Goal: Transaction & Acquisition: Obtain resource

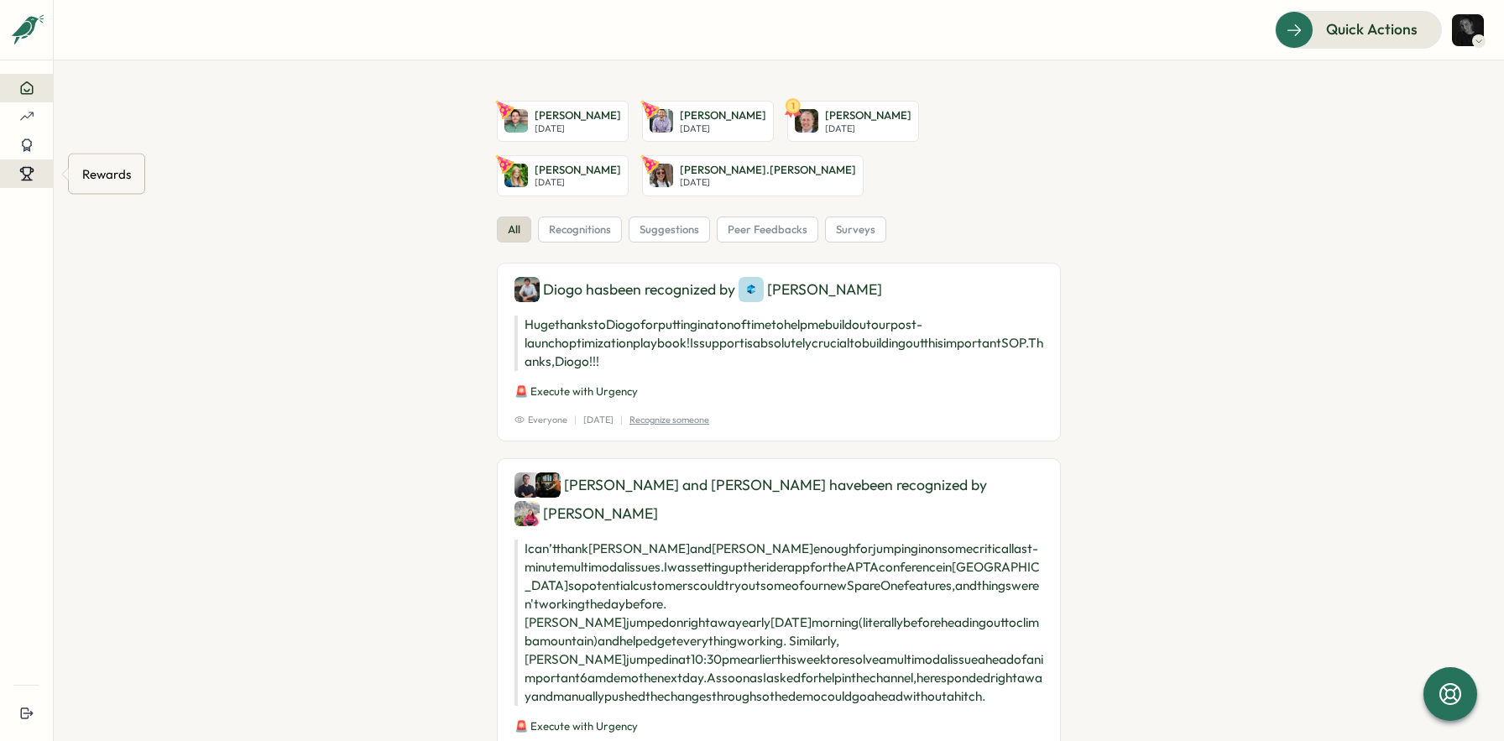
click at [25, 174] on icon at bounding box center [26, 173] width 15 height 15
click at [122, 170] on div "Redeem Rewards" at bounding box center [132, 174] width 100 height 18
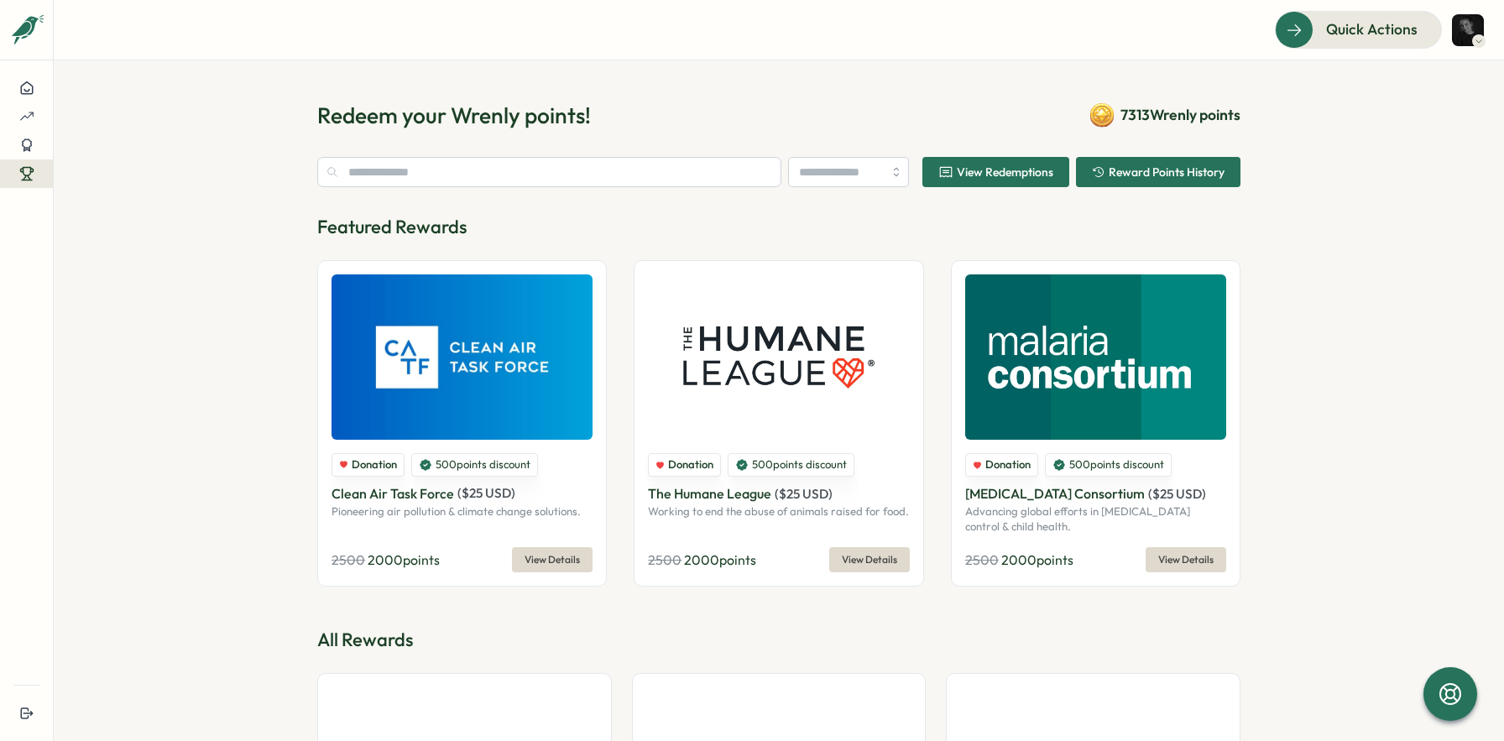
type input "********"
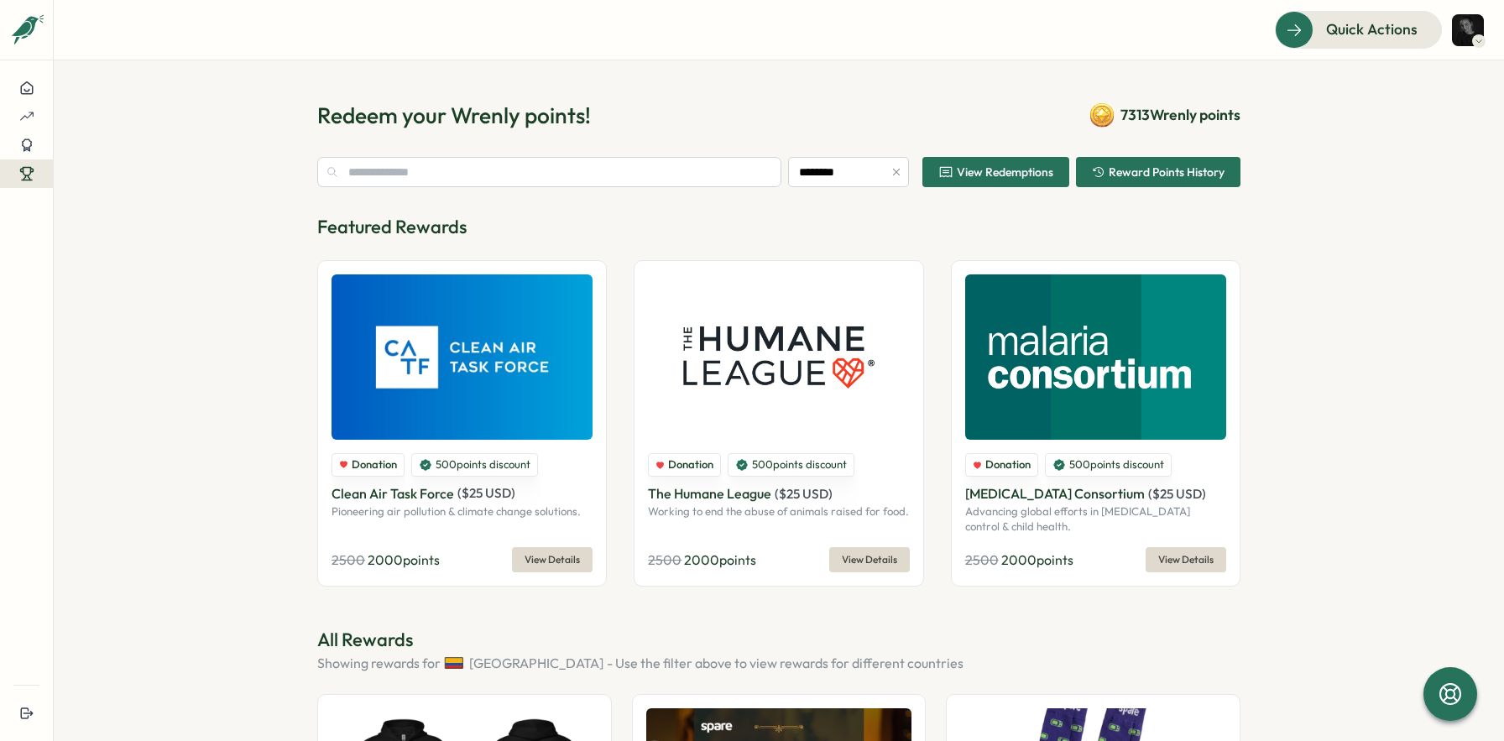
click at [997, 176] on span "View Redemptions" at bounding box center [1005, 172] width 97 height 12
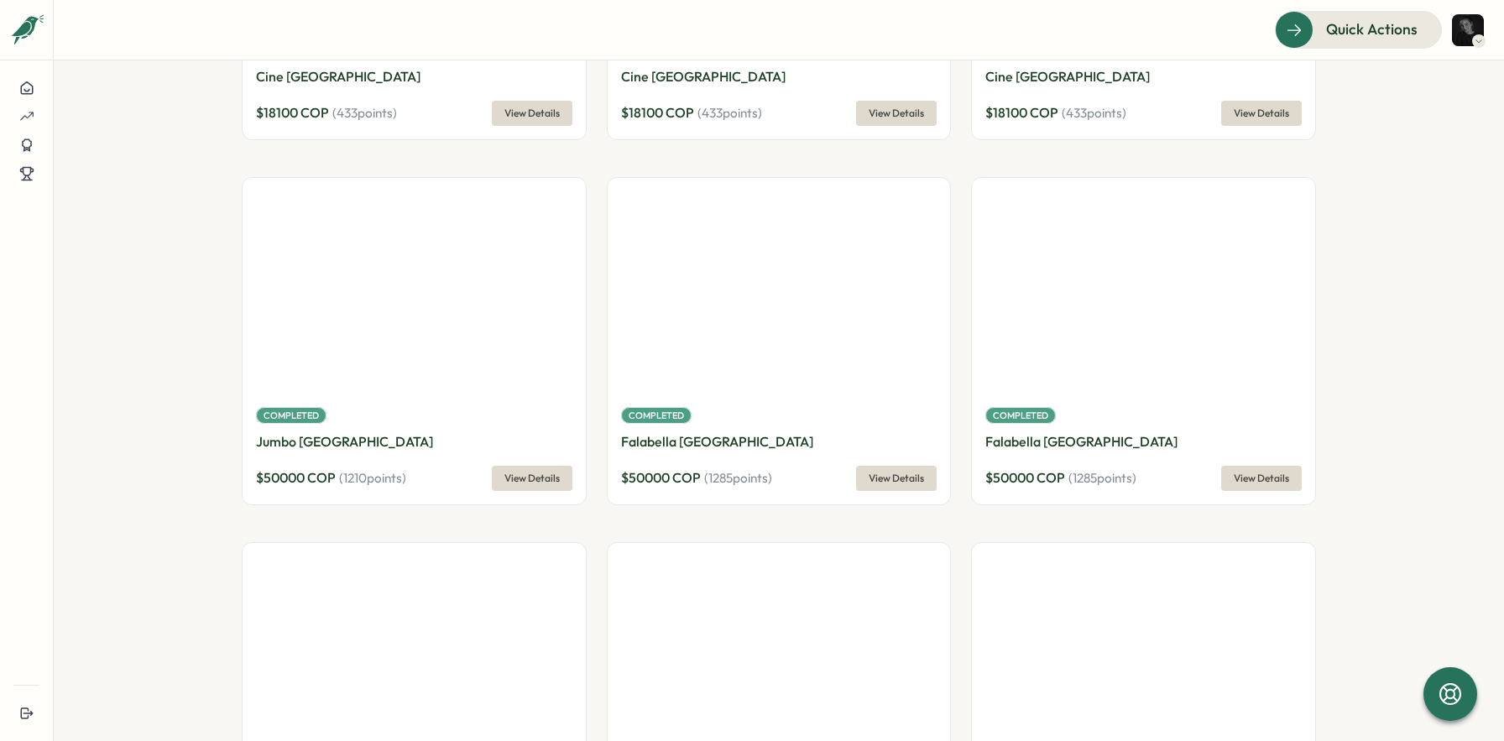
scroll to position [1589, 0]
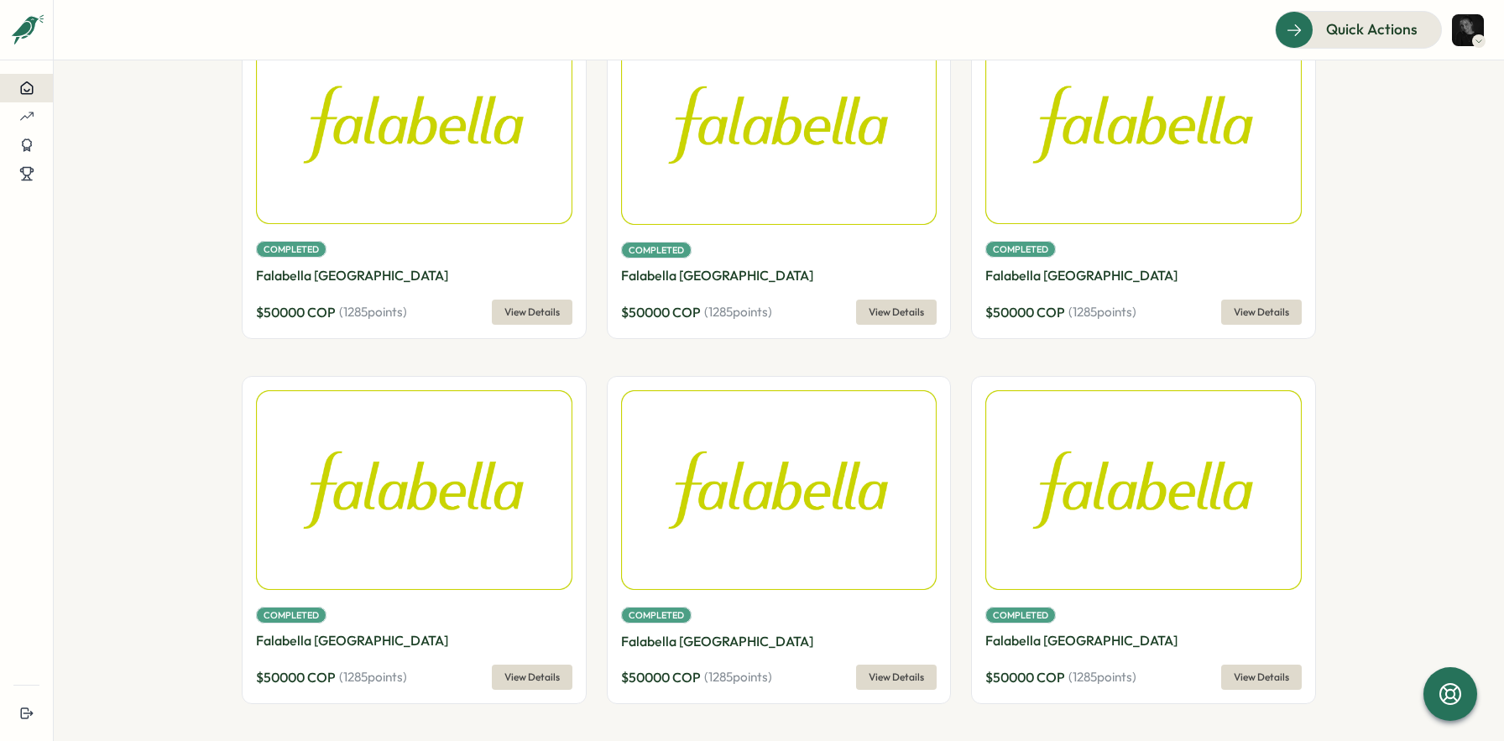
click at [19, 83] on icon at bounding box center [26, 88] width 15 height 15
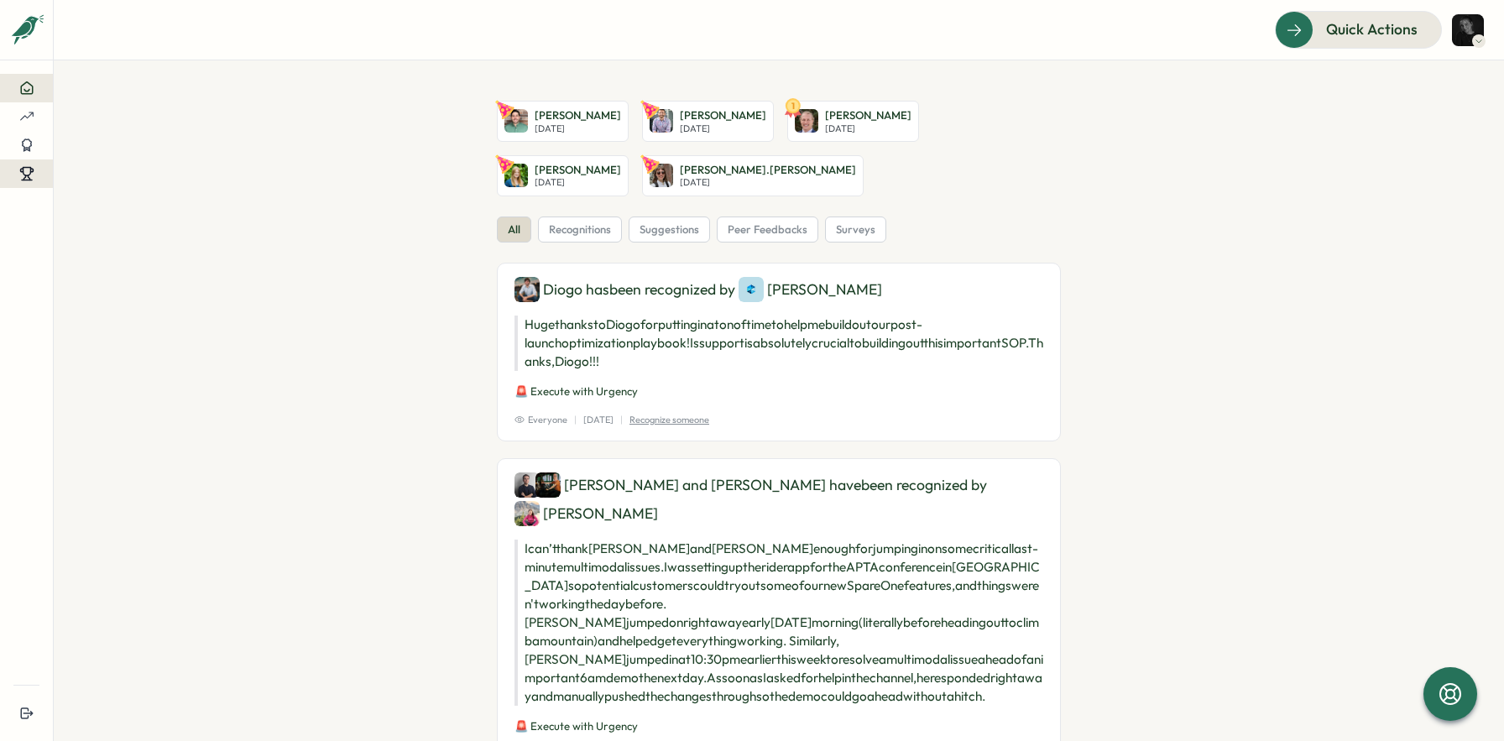
click at [16, 174] on div at bounding box center [26, 173] width 26 height 15
